Goal: Transaction & Acquisition: Purchase product/service

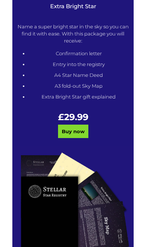
scroll to position [613, 0]
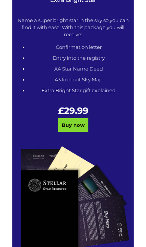
click at [75, 127] on link "Buy now" at bounding box center [73, 124] width 30 height 13
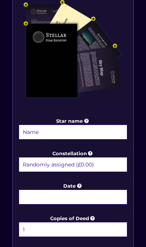
scroll to position [177, 0]
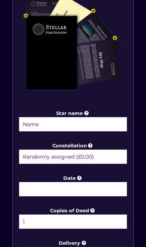
click at [33, 156] on select "Randomly assigned (£0.00) Aquarius - [DATE] - [DATE] (+£9.99) Aries - [DATE] - …" at bounding box center [73, 156] width 108 height 15
select select "Capricorn - [DATE] - [DATE] (+£9.99)"
click at [38, 123] on input "Star name" at bounding box center [73, 124] width 108 height 15
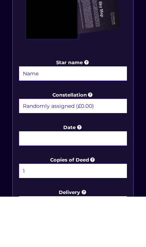
type input "[PERSON_NAME]"
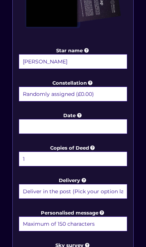
scroll to position [267, 0]
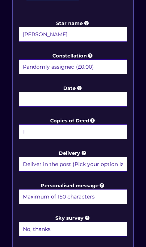
click at [113, 106] on input "Date" at bounding box center [73, 99] width 108 height 15
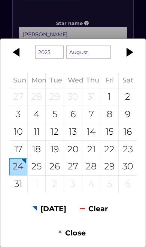
click at [134, 41] on div "1925 1926 1927 1928 1929 1930 1931 1932 1933 1934 1935 1936 1937 1938 1939 1940…" at bounding box center [73, 123] width 146 height 247
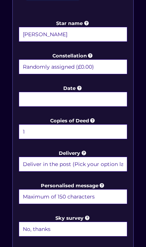
click at [116, 130] on select "1 2 (+£4.99) 3 (+£9.49) 4 (+£13.99) 5 (+£18.49) 6 (+£22.99) 7 (+£27.49) 8 (+£31…" at bounding box center [73, 131] width 108 height 15
click at [99, 231] on select "No, thanks 1 (+£6.99) 2 (+£11.99) 3 (+£16.99) 4 (+£21.99) 5 (+£26.99) 6 (+£31.9…" at bounding box center [73, 229] width 108 height 15
click at [30, 128] on select "1 2 (+£4.99) 3 (+£9.49) 4 (+£13.99) 5 (+£18.49) 6 (+£22.99) 7 (+£27.49) 8 (+£31…" at bounding box center [73, 131] width 108 height 15
select select "1"
